Goal: Go to known website: Access a specific website the user already knows

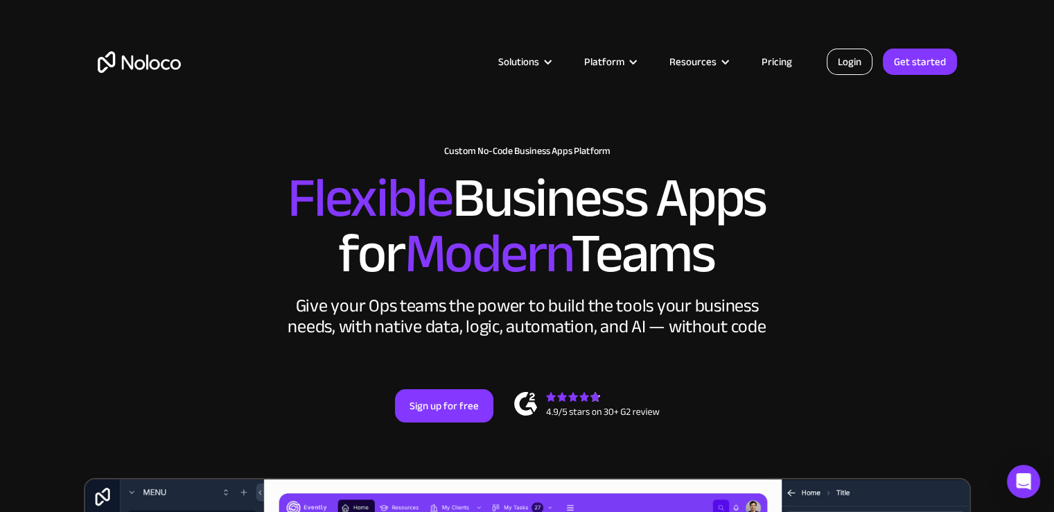
click at [843, 67] on link "Login" at bounding box center [850, 62] width 46 height 26
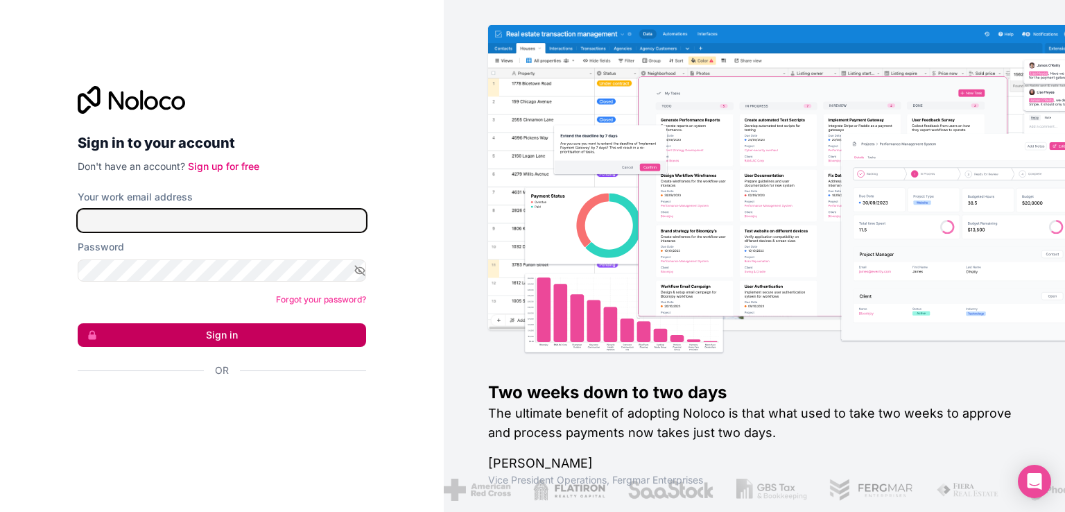
type input "[EMAIL_ADDRESS][DOMAIN_NAME]"
click at [202, 329] on button "Sign in" at bounding box center [222, 335] width 288 height 24
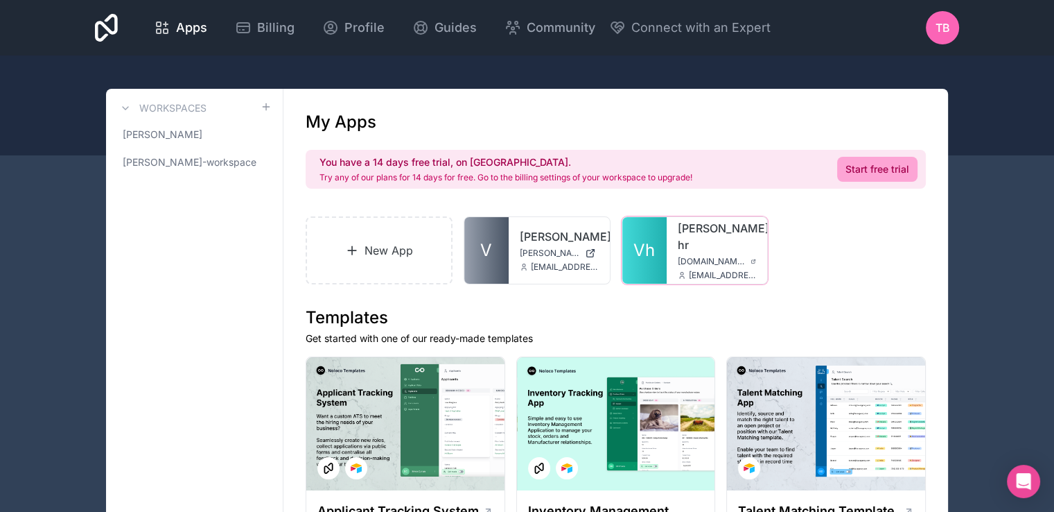
click at [679, 234] on link "[PERSON_NAME]-hr" at bounding box center [717, 236] width 79 height 33
